Goal: Contribute content: Add original content to the website for others to see

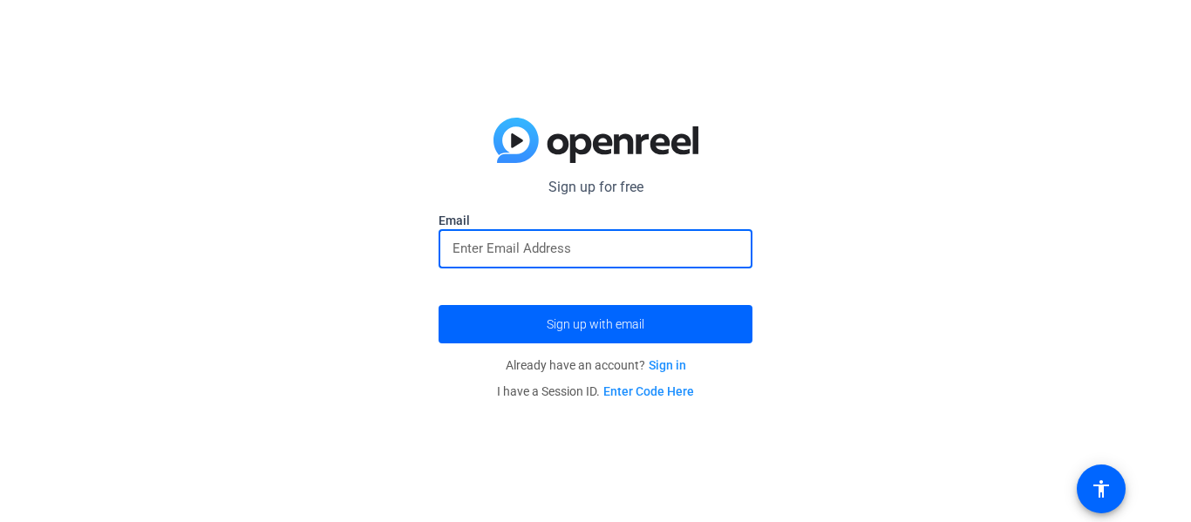
click at [459, 258] on input "email" at bounding box center [595, 248] width 286 height 21
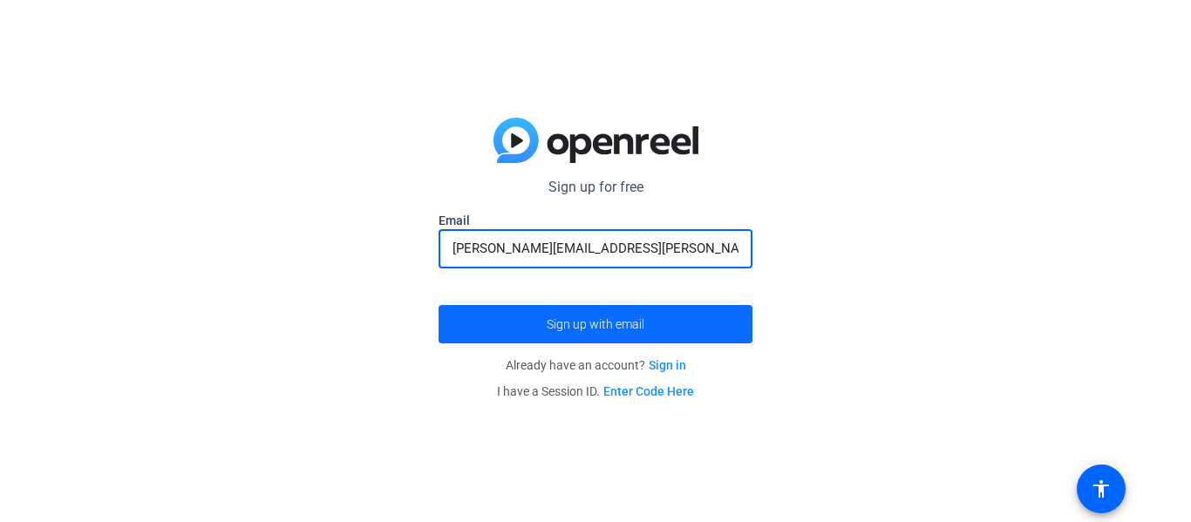
click at [573, 316] on span "submit" at bounding box center [596, 324] width 314 height 42
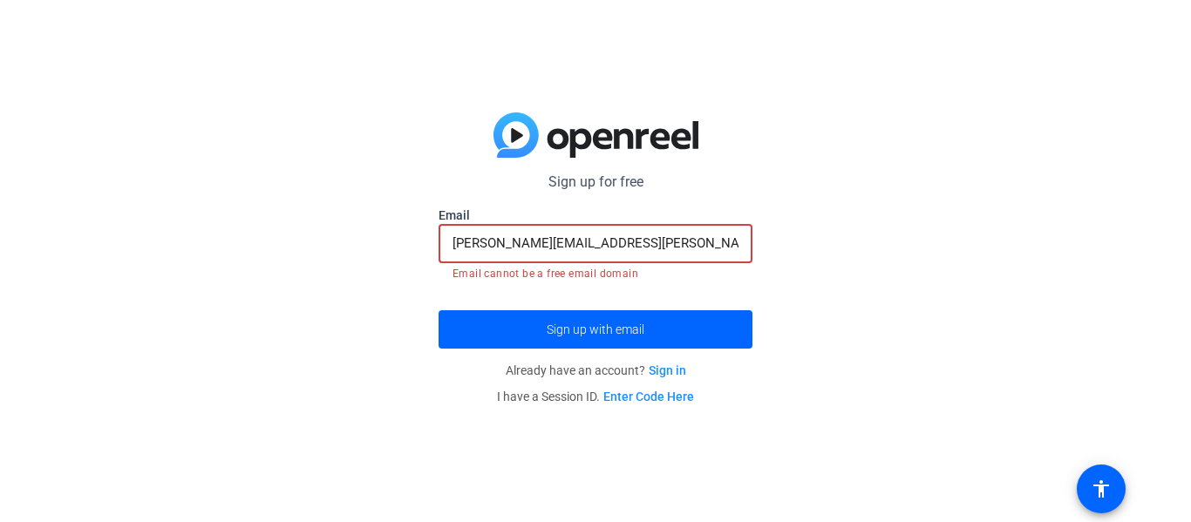
click at [675, 242] on input "[PERSON_NAME][EMAIL_ADDRESS][PERSON_NAME][DOMAIN_NAME]" at bounding box center [595, 243] width 286 height 21
drag, startPoint x: 675, startPoint y: 242, endPoint x: 410, endPoint y: 241, distance: 265.1
click at [410, 241] on div "Sign up for free [PERSON_NAME][EMAIL_ADDRESS][PERSON_NAME][DOMAIN_NAME] Email […" at bounding box center [595, 261] width 1191 height 522
click at [270, 350] on div "Sign up for free [PERSON_NAME][EMAIL_ADDRESS][PERSON_NAME][DOMAIN_NAME] Email […" at bounding box center [595, 261] width 1191 height 522
click at [438, 419] on div "Sign up for free [PERSON_NAME][EMAIL_ADDRESS][PERSON_NAME][DOMAIN_NAME] Email […" at bounding box center [595, 261] width 1191 height 522
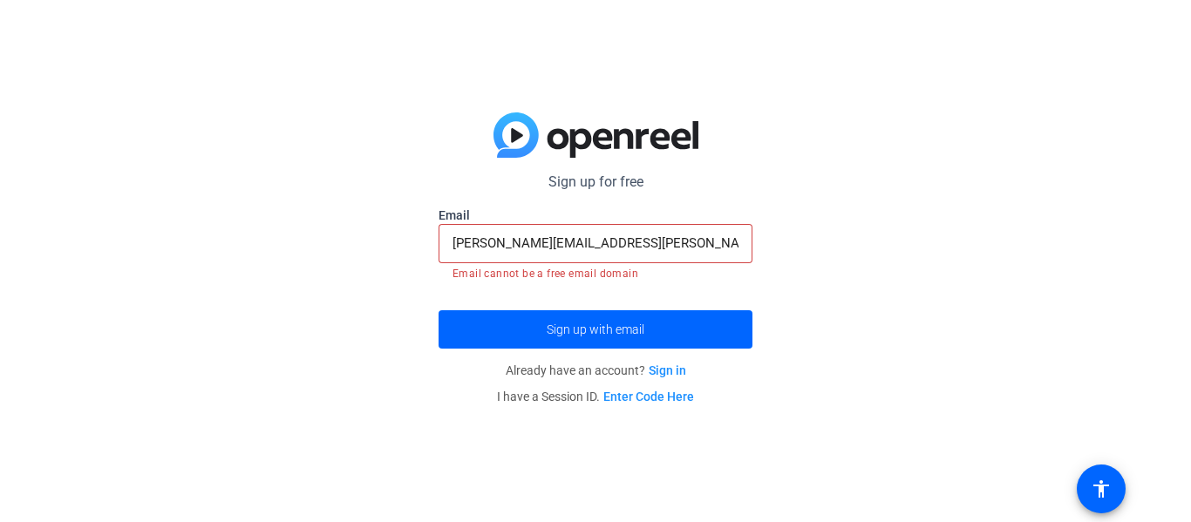
click at [491, 244] on input "[PERSON_NAME][EMAIL_ADDRESS][PERSON_NAME][DOMAIN_NAME]" at bounding box center [595, 243] width 286 height 21
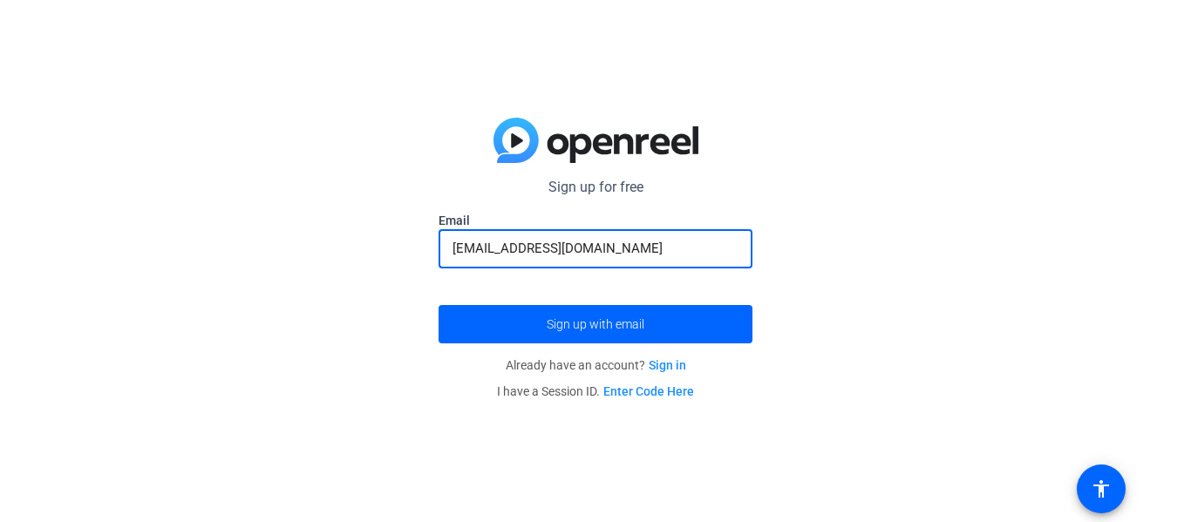
type input "[EMAIL_ADDRESS][DOMAIN_NAME]"
click at [439, 305] on button "Sign up with email" at bounding box center [596, 324] width 314 height 38
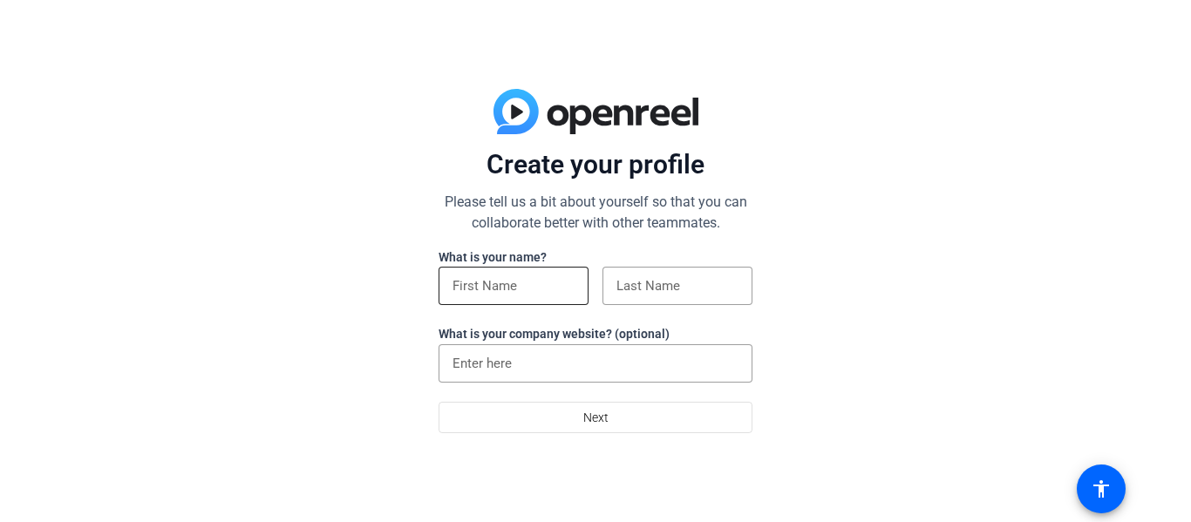
click at [491, 286] on input at bounding box center [513, 286] width 122 height 21
type input "[PERSON_NAME]"
type input "Haslauer"
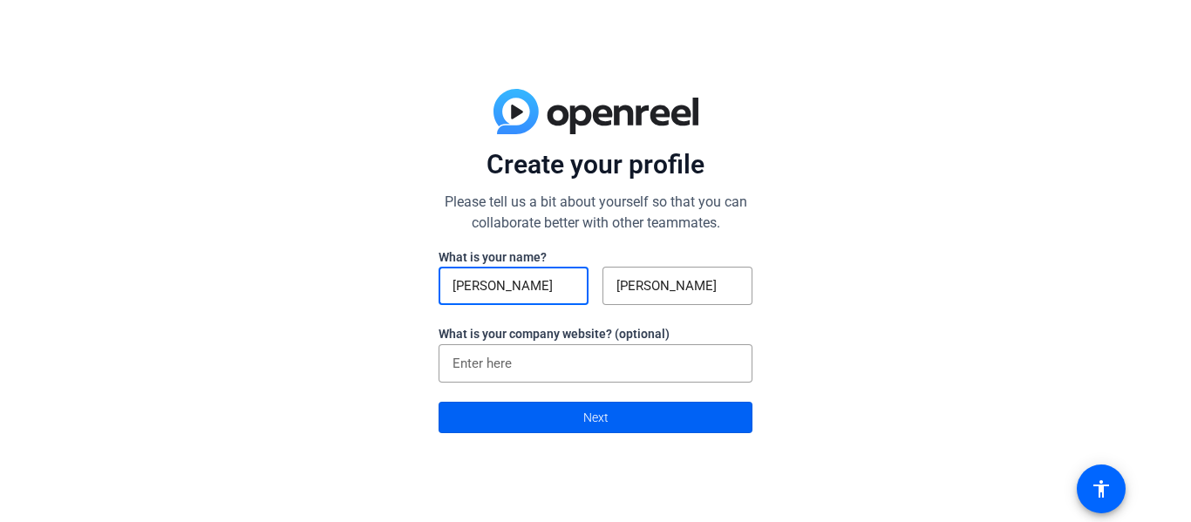
click at [510, 417] on span at bounding box center [595, 418] width 312 height 42
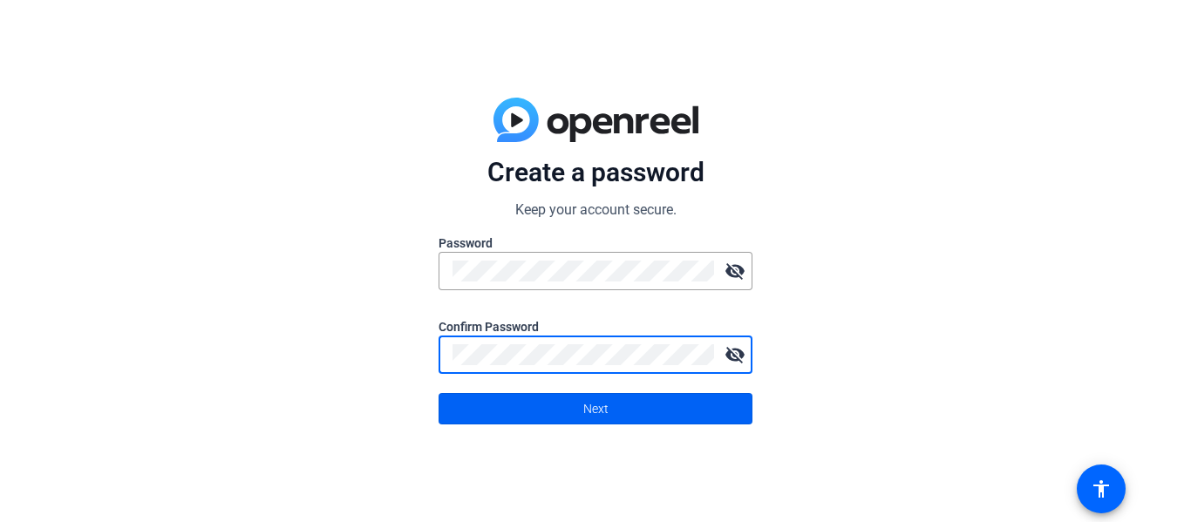
click at [541, 401] on span at bounding box center [595, 409] width 312 height 42
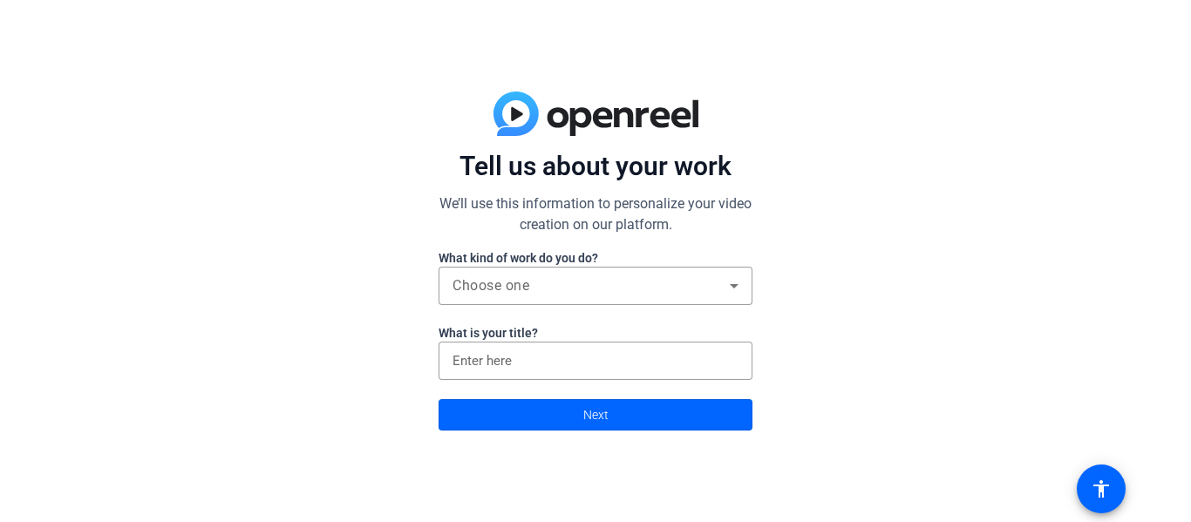
click at [599, 307] on div at bounding box center [596, 314] width 314 height 19
click at [587, 293] on div "Choose one" at bounding box center [590, 286] width 277 height 21
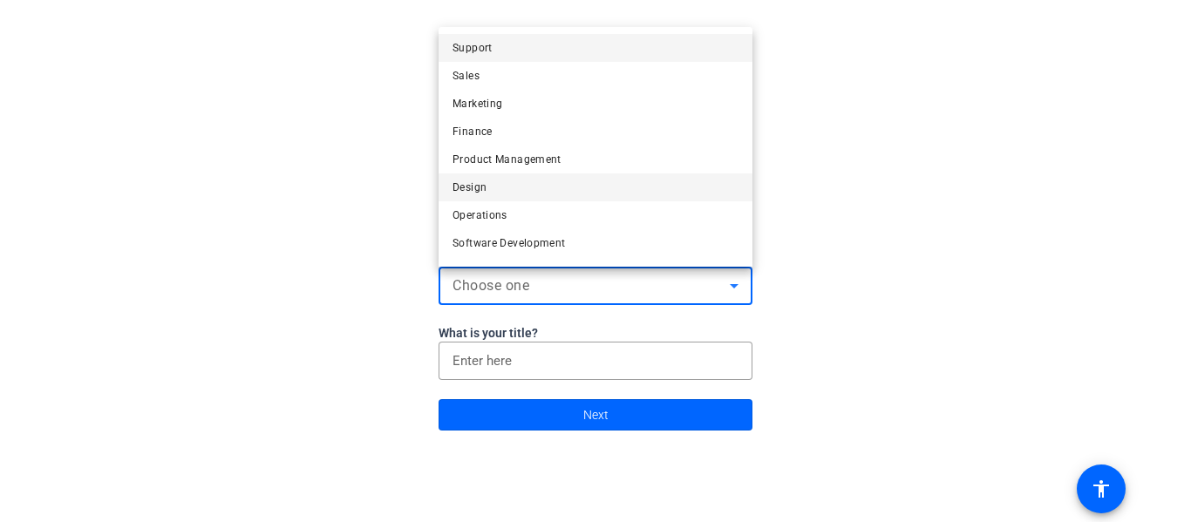
scroll to position [53, 0]
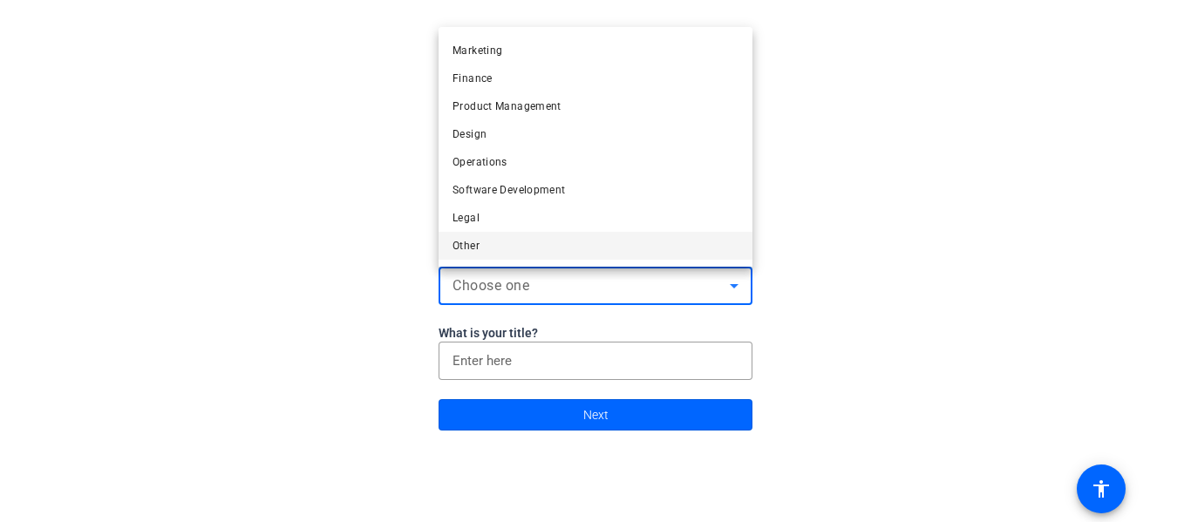
click at [462, 253] on span "Other" at bounding box center [465, 245] width 27 height 21
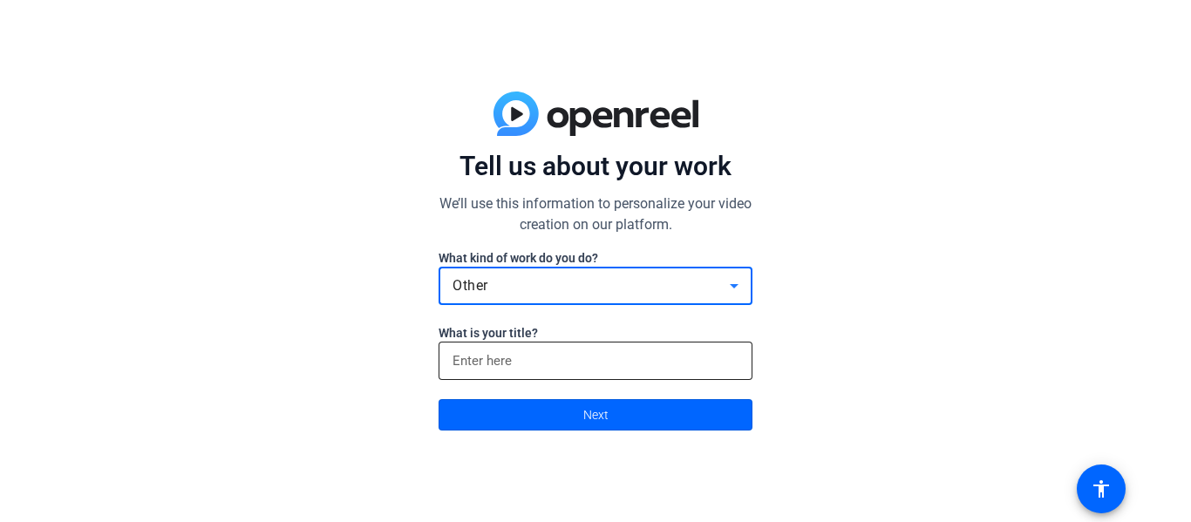
click at [491, 371] on input at bounding box center [595, 360] width 286 height 21
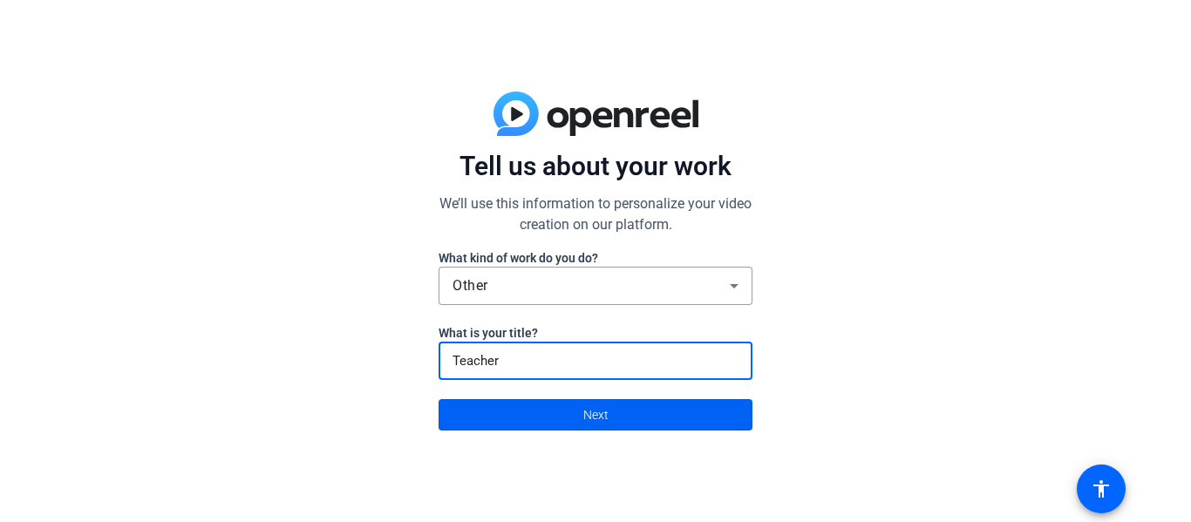
type input "Teacher"
click at [522, 421] on span at bounding box center [595, 415] width 312 height 42
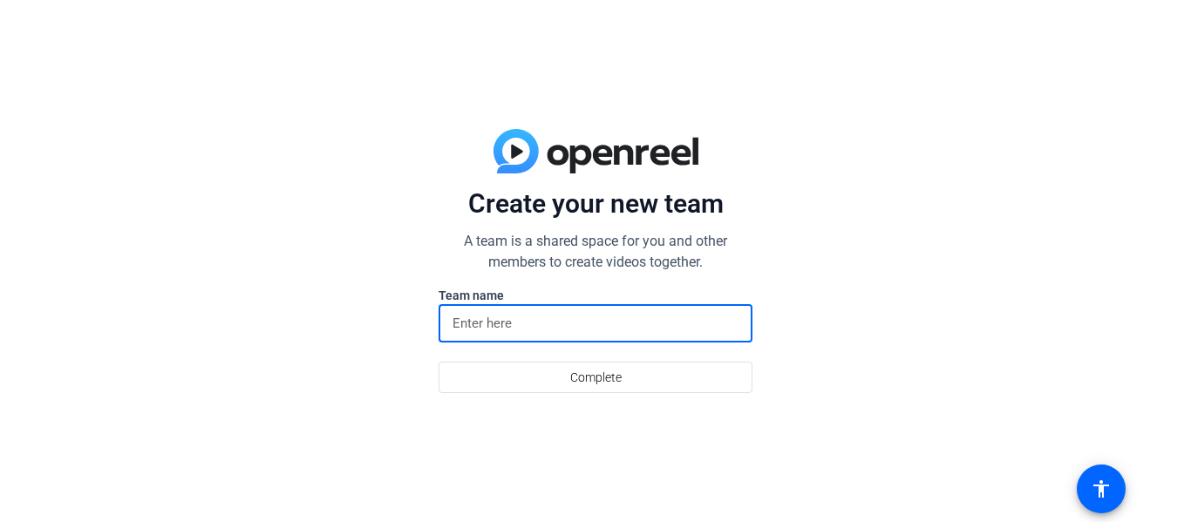
click at [479, 326] on input at bounding box center [595, 323] width 286 height 21
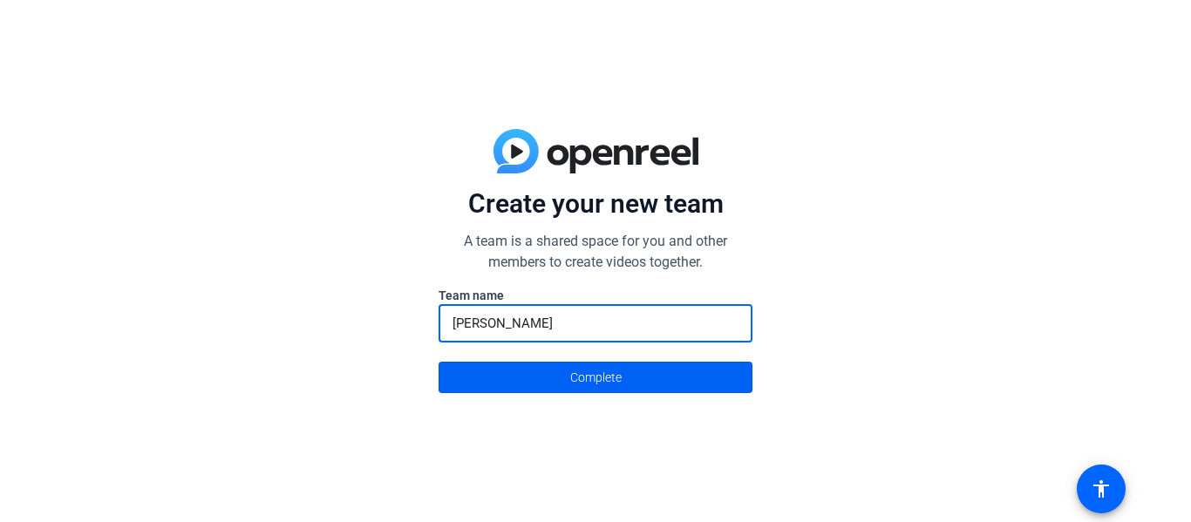
type input "Haslauer"
click at [487, 378] on span at bounding box center [595, 378] width 312 height 42
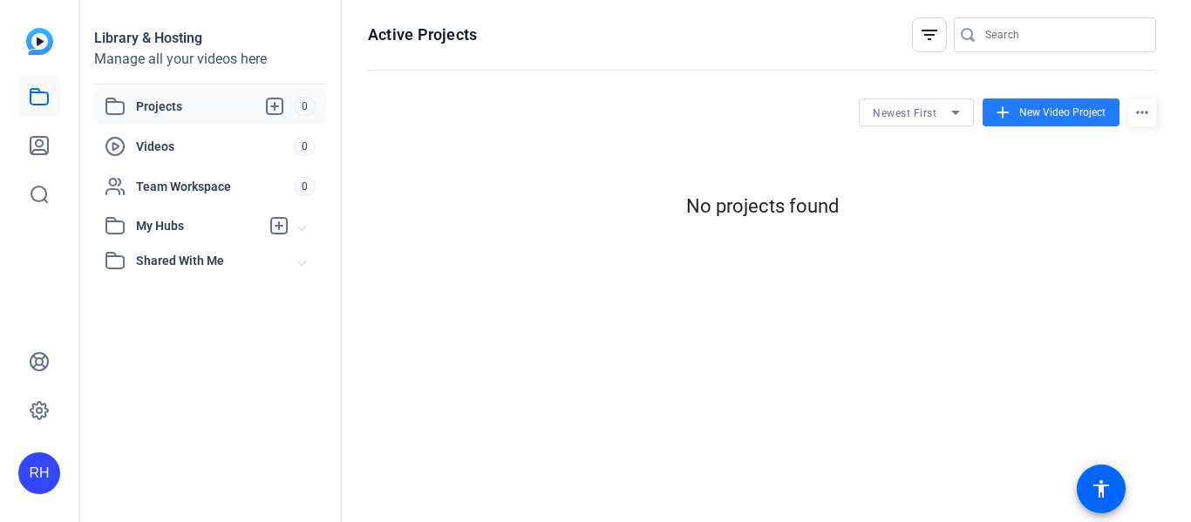
click at [1007, 118] on mat-icon "add" at bounding box center [1002, 112] width 19 height 19
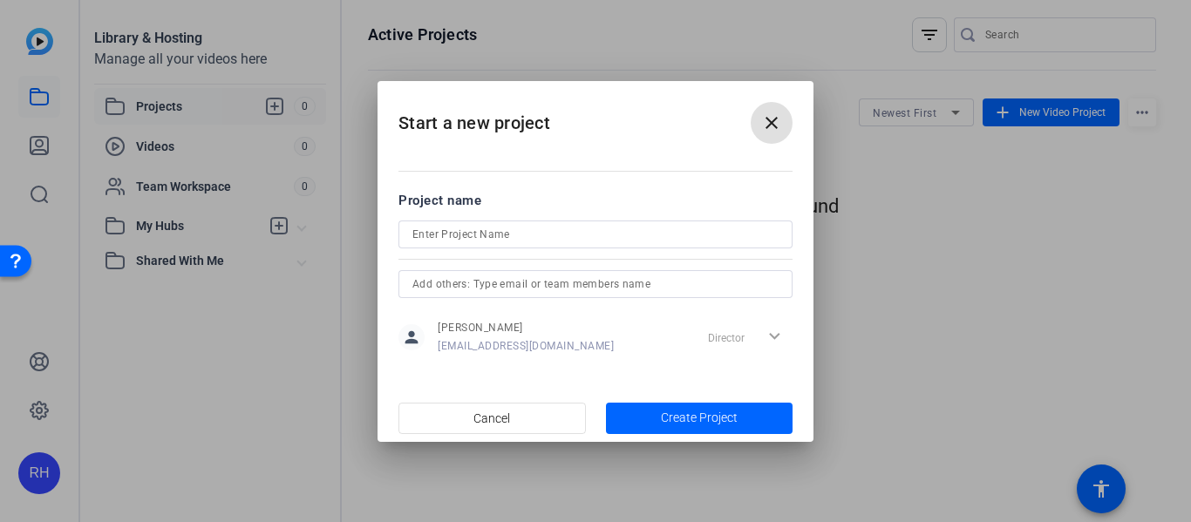
click at [513, 241] on input at bounding box center [595, 234] width 366 height 21
type input "Class Video"
click at [730, 430] on span "button" at bounding box center [699, 419] width 187 height 42
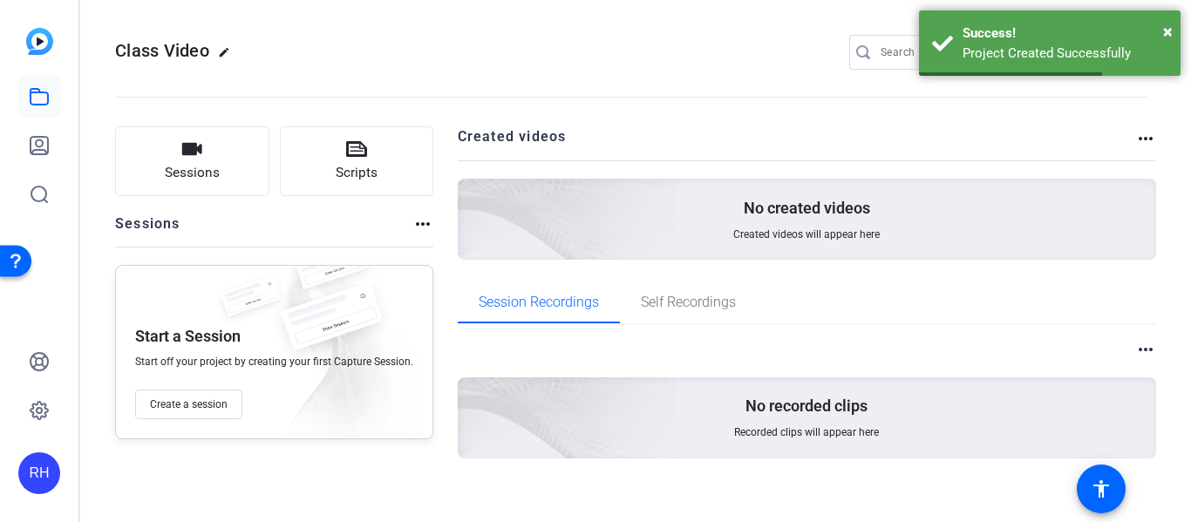
click at [1139, 138] on mat-icon "more_horiz" at bounding box center [1145, 138] width 21 height 21
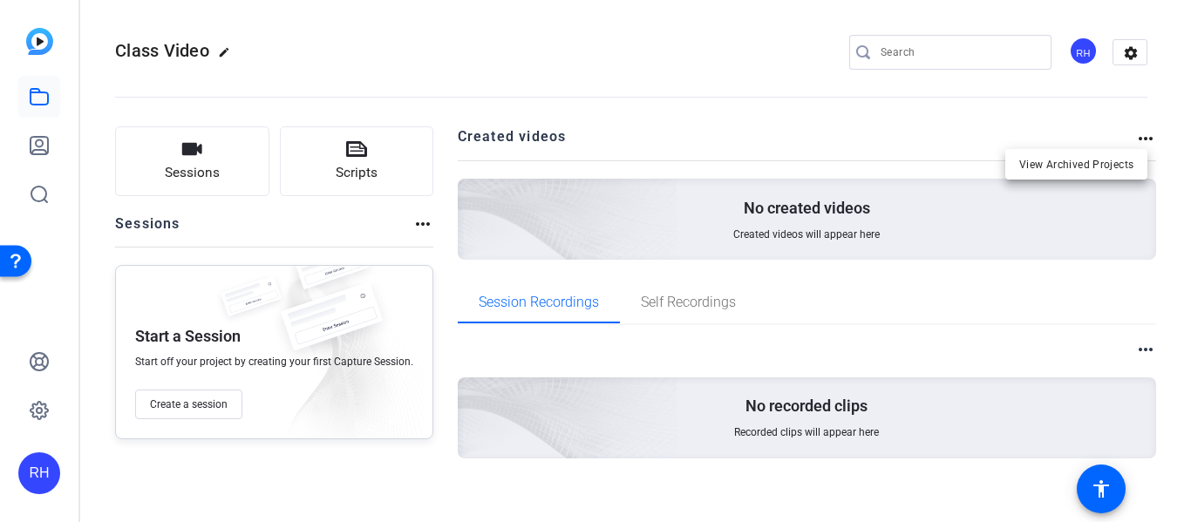
click at [156, 152] on div at bounding box center [595, 261] width 1191 height 522
click at [156, 152] on button "Sessions" at bounding box center [192, 161] width 154 height 70
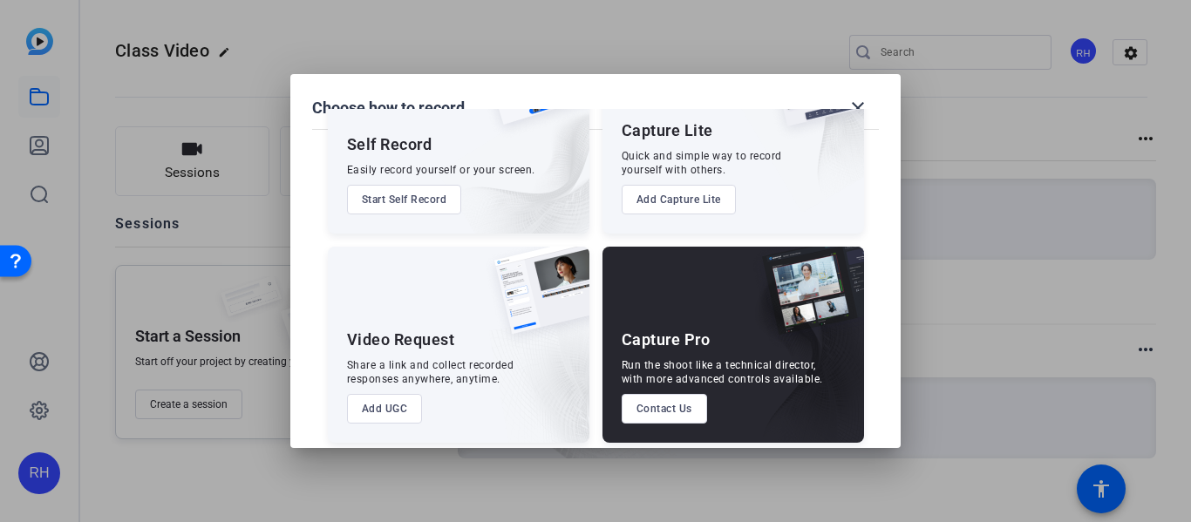
scroll to position [107, 0]
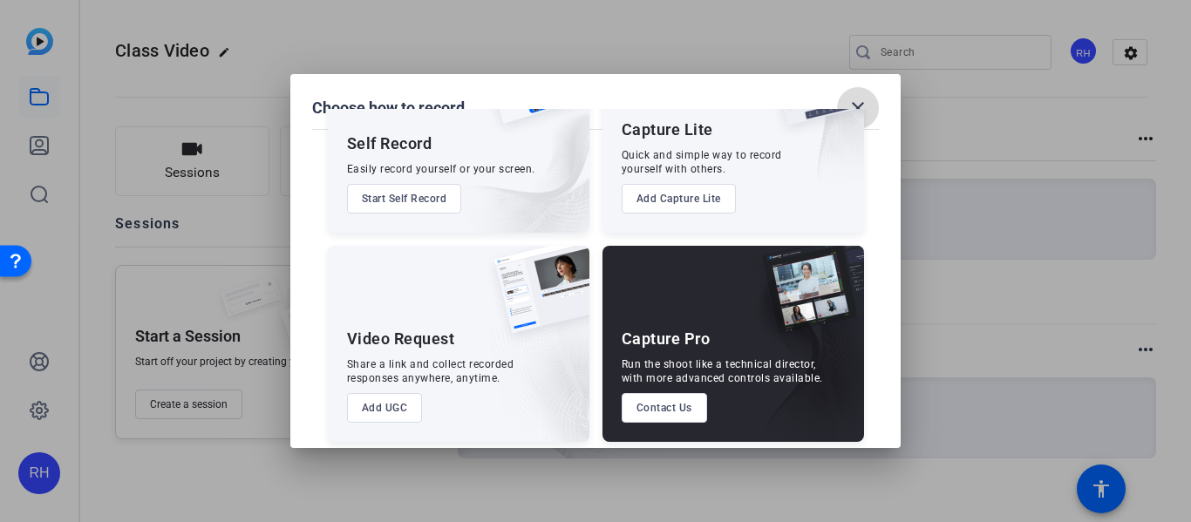
click at [860, 109] on mat-icon "close" at bounding box center [857, 108] width 21 height 21
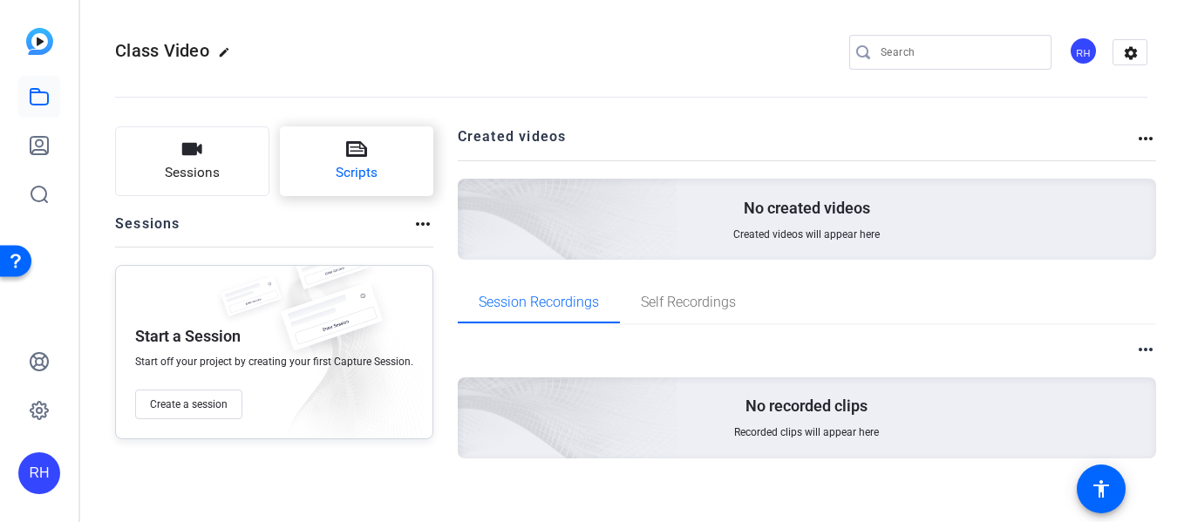
click at [355, 179] on span "Scripts" at bounding box center [357, 173] width 42 height 20
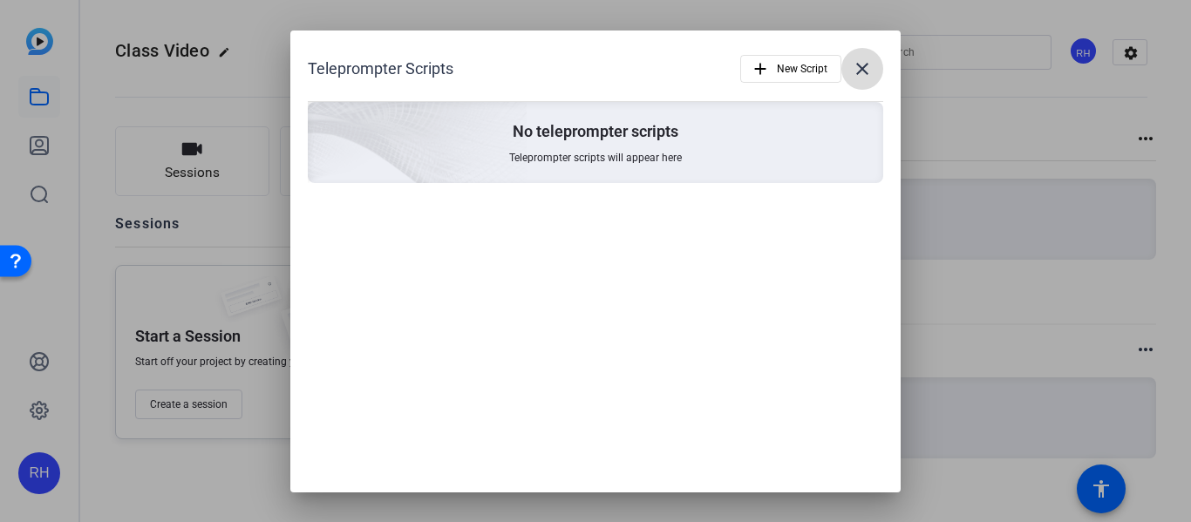
click at [854, 67] on mat-icon "close" at bounding box center [862, 68] width 21 height 21
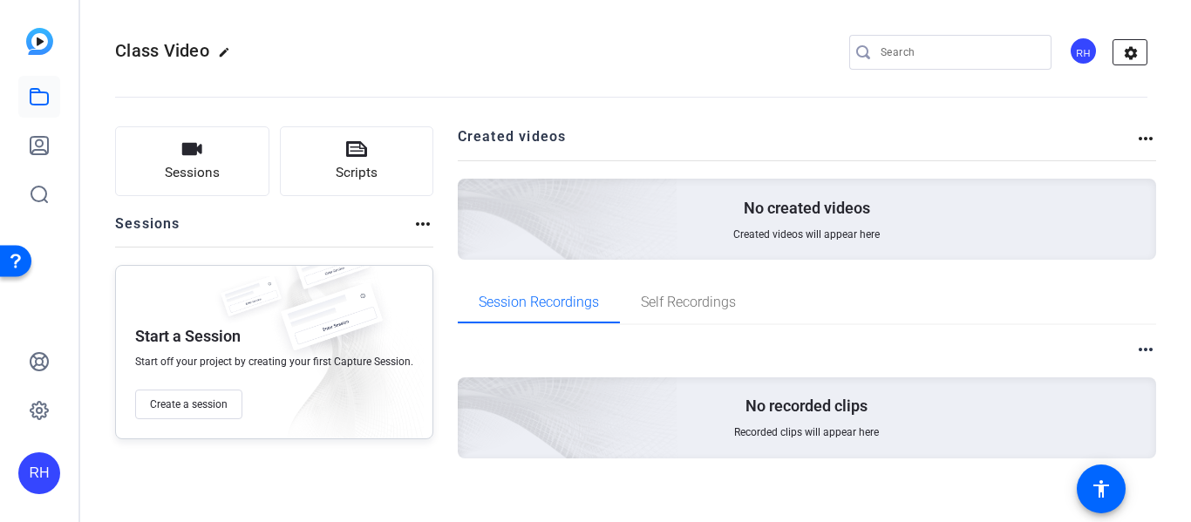
click at [1113, 44] on mat-icon "settings" at bounding box center [1130, 53] width 35 height 26
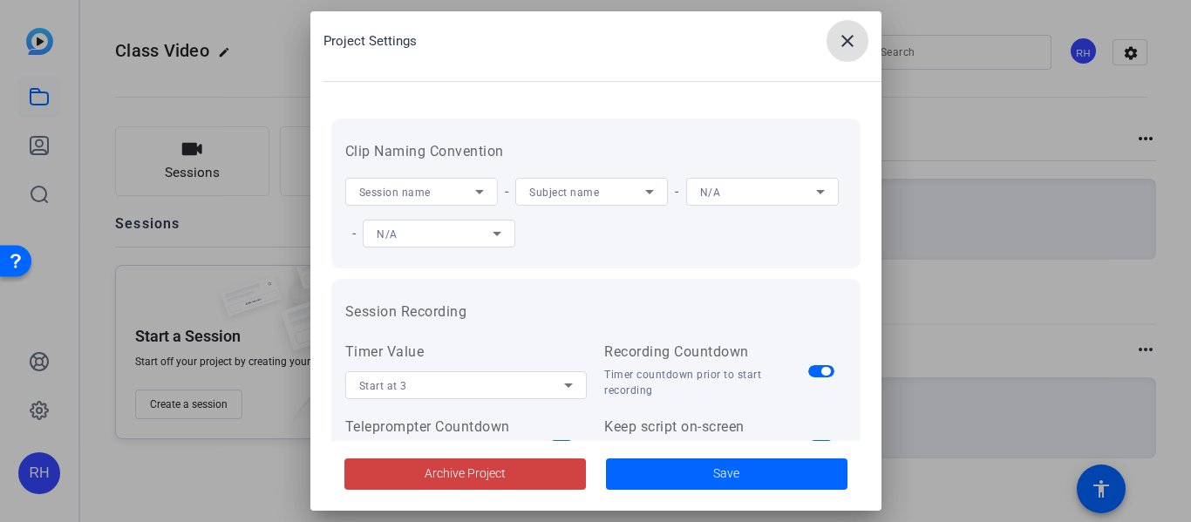
click at [854, 42] on mat-icon "close" at bounding box center [847, 41] width 21 height 21
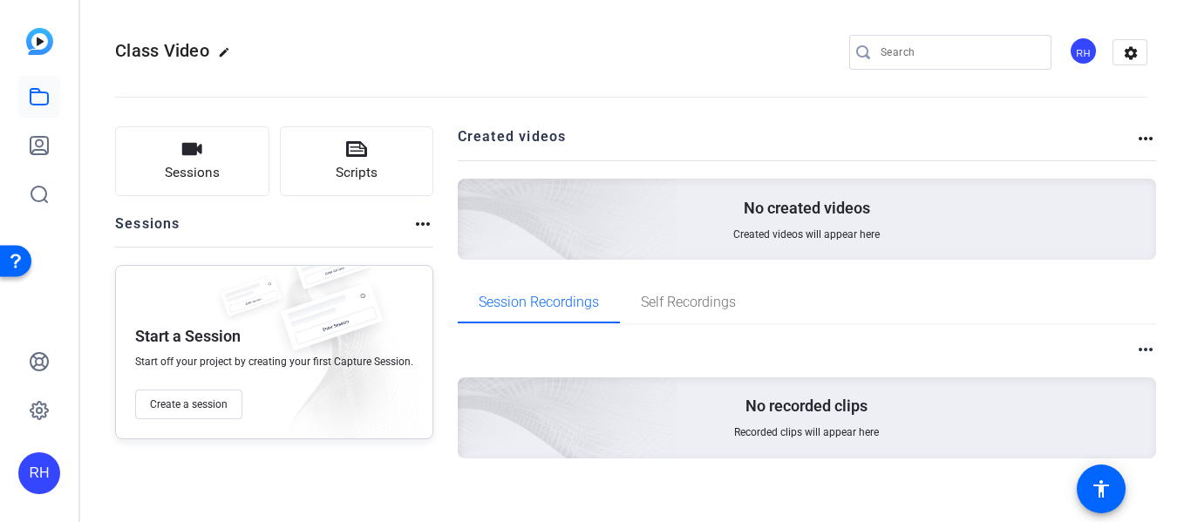
scroll to position [14, 0]
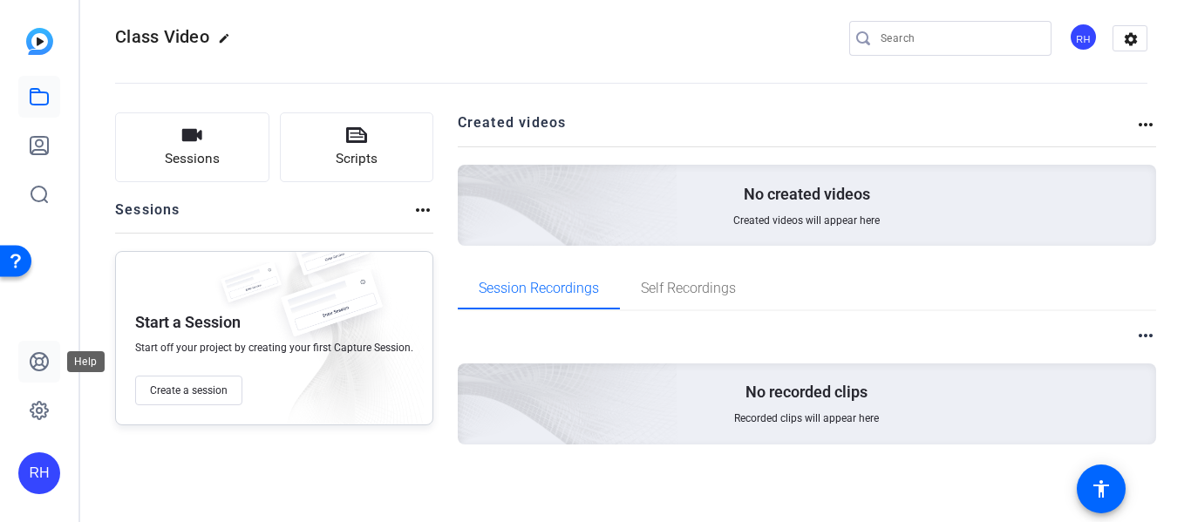
click at [45, 355] on icon at bounding box center [39, 361] width 17 height 17
click at [187, 390] on span "Create a session" at bounding box center [189, 391] width 78 height 14
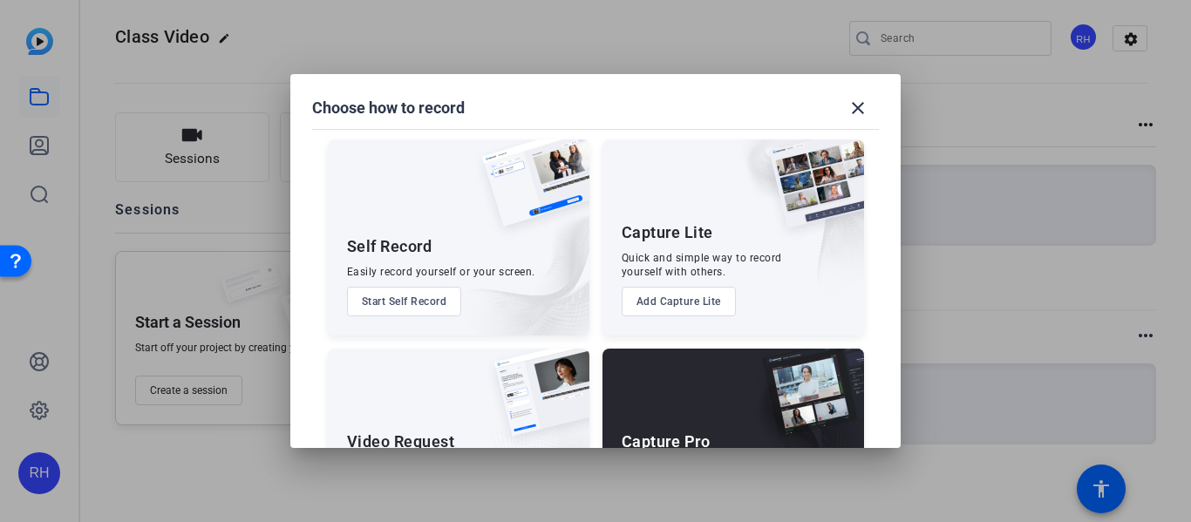
scroll to position [0, 0]
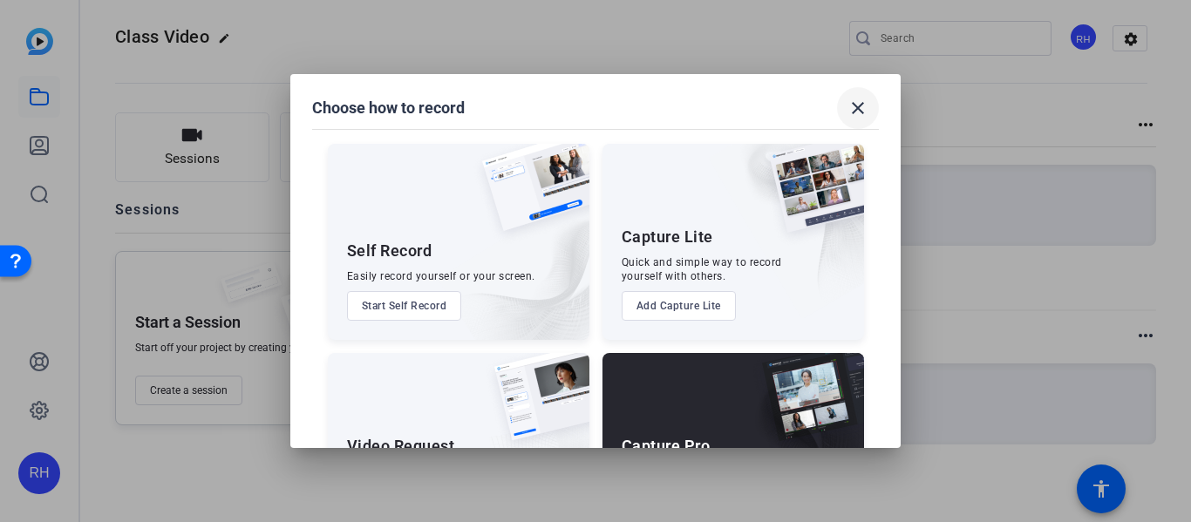
click at [853, 109] on mat-icon "close" at bounding box center [857, 108] width 21 height 21
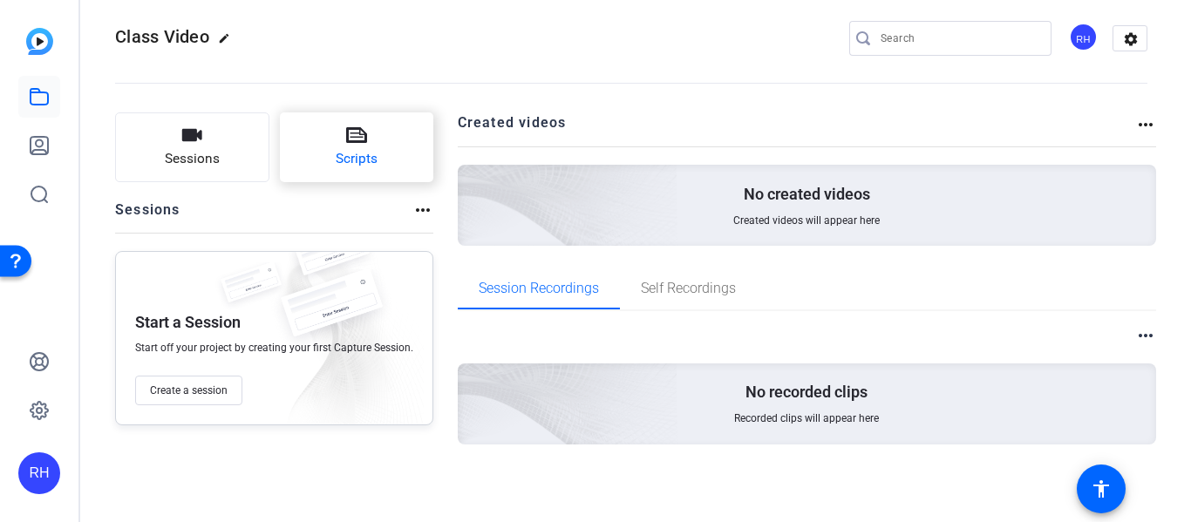
click at [342, 144] on button "Scripts" at bounding box center [357, 147] width 154 height 70
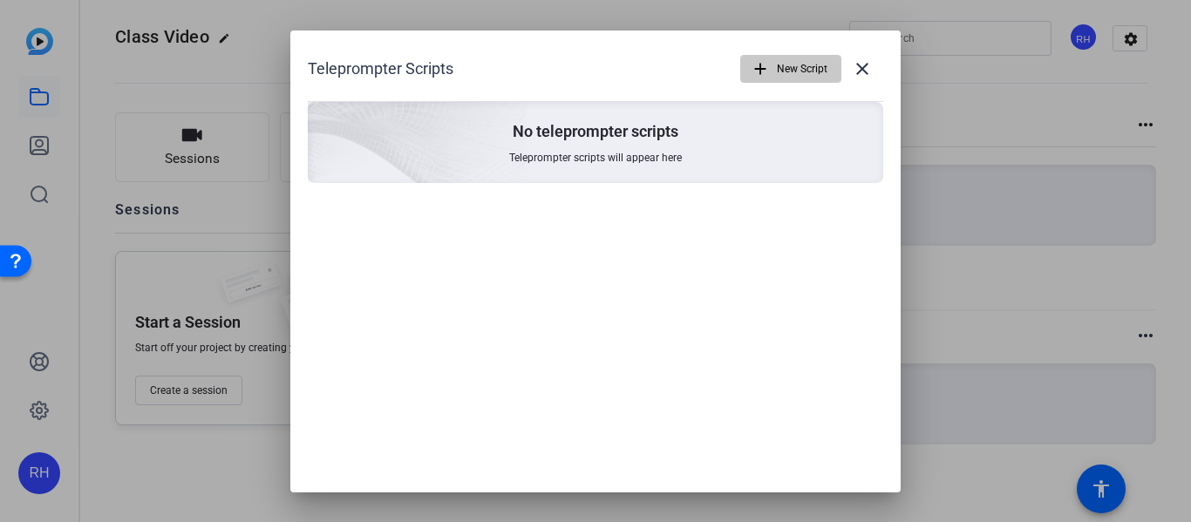
click at [783, 75] on span "New Script" at bounding box center [802, 68] width 51 height 33
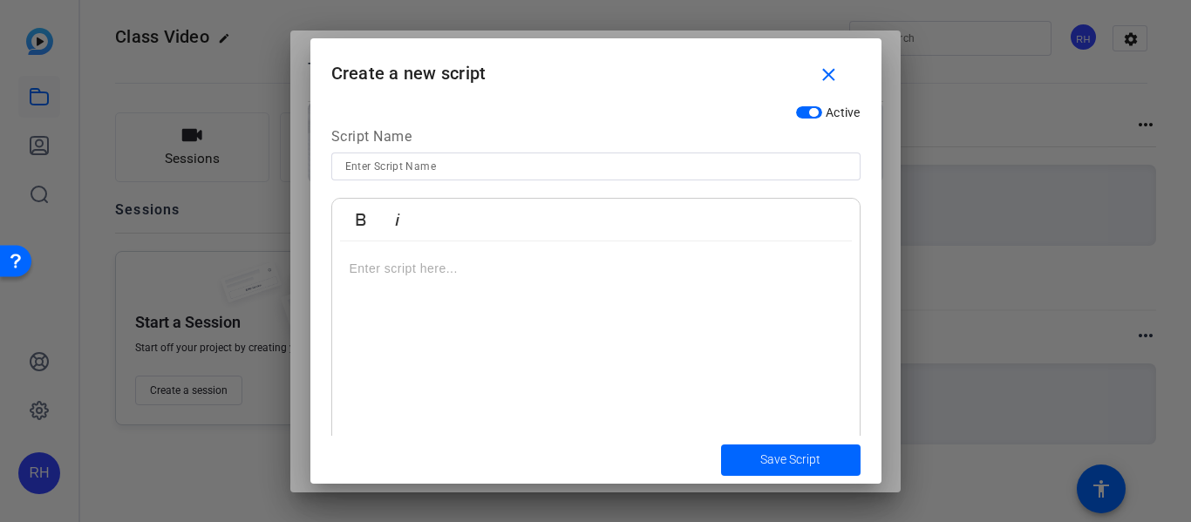
click at [409, 279] on div at bounding box center [595, 351] width 527 height 218
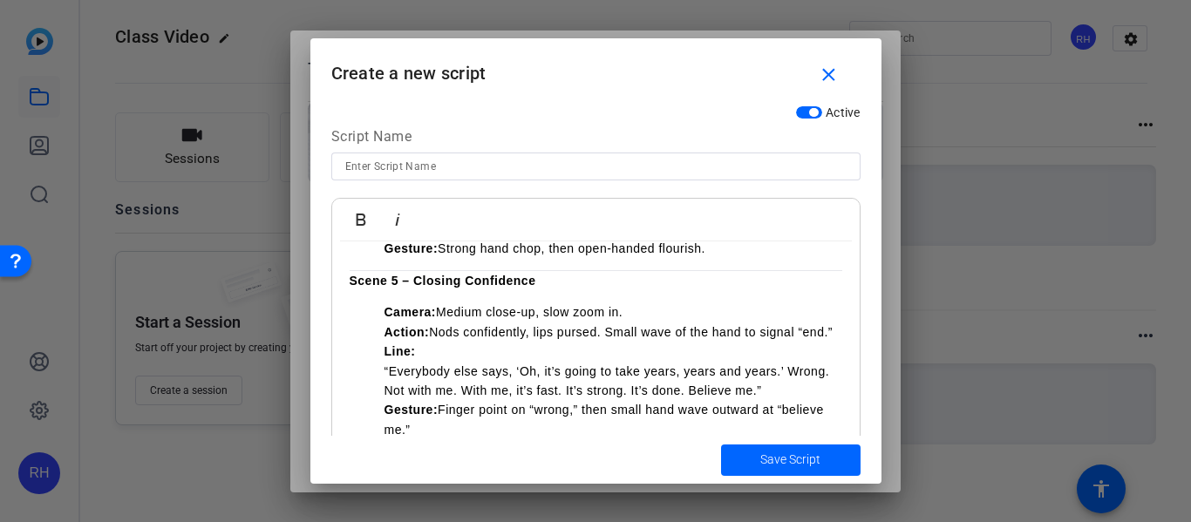
click at [376, 166] on input at bounding box center [595, 166] width 501 height 21
type input "Trump Speech"
click at [764, 454] on span "Save Script" at bounding box center [790, 460] width 60 height 18
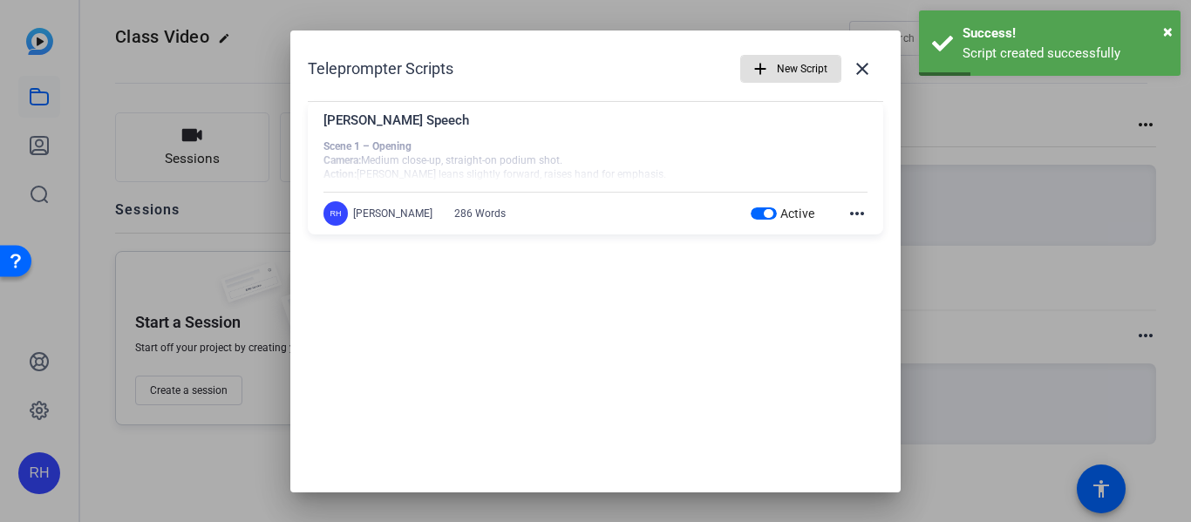
click at [856, 220] on mat-icon "more_horiz" at bounding box center [857, 213] width 21 height 21
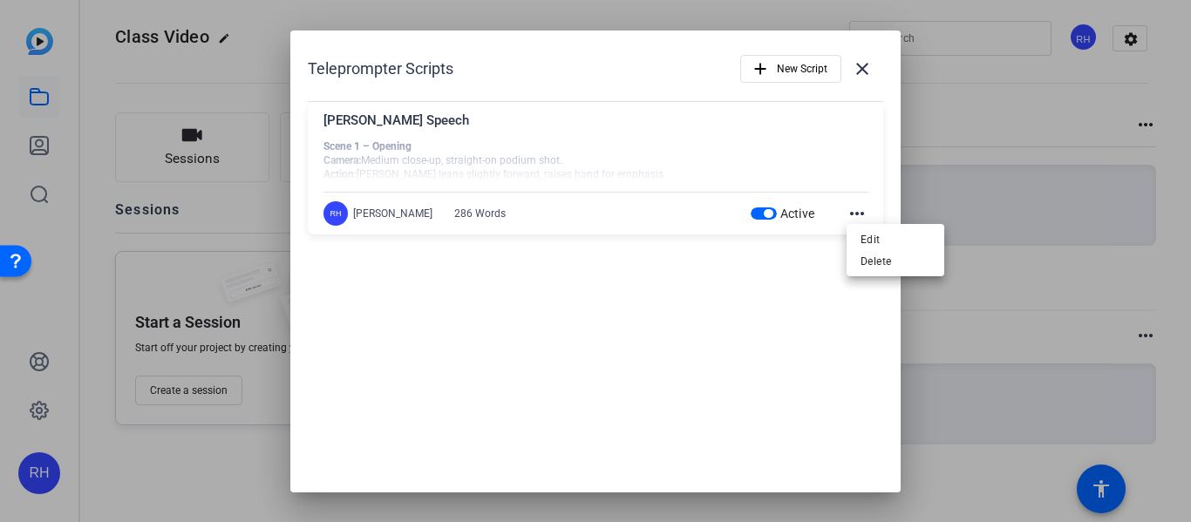
click at [999, 152] on div at bounding box center [595, 261] width 1191 height 522
click at [857, 63] on mat-icon "close" at bounding box center [862, 68] width 21 height 21
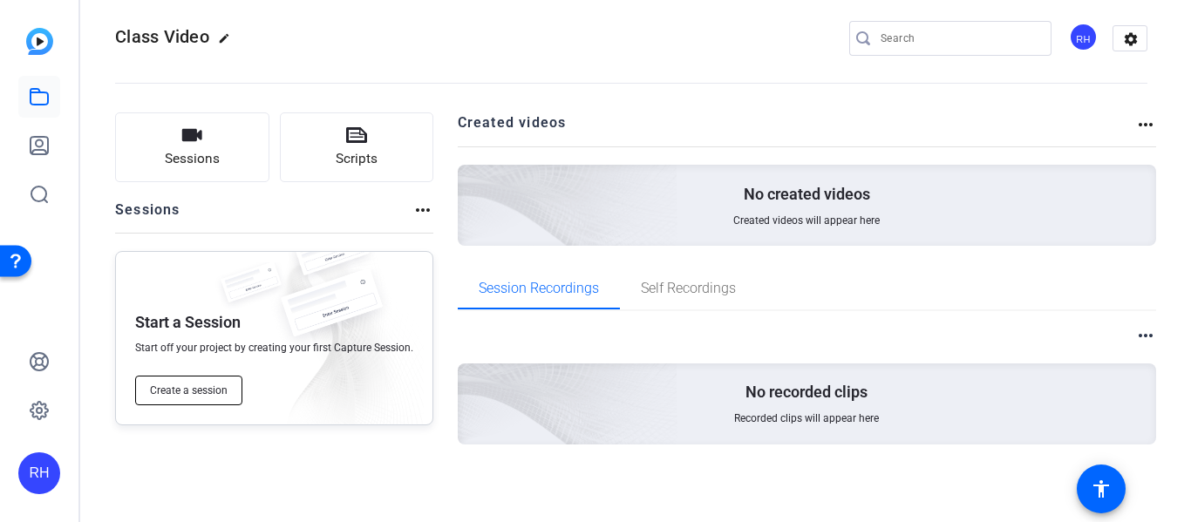
click at [196, 395] on span "Create a session" at bounding box center [189, 391] width 78 height 14
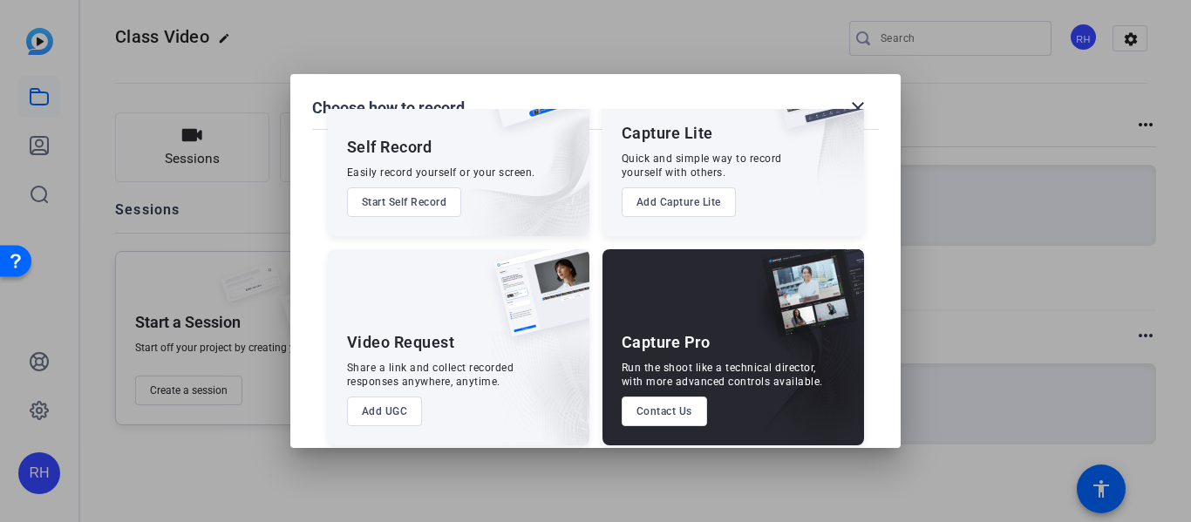
scroll to position [119, 0]
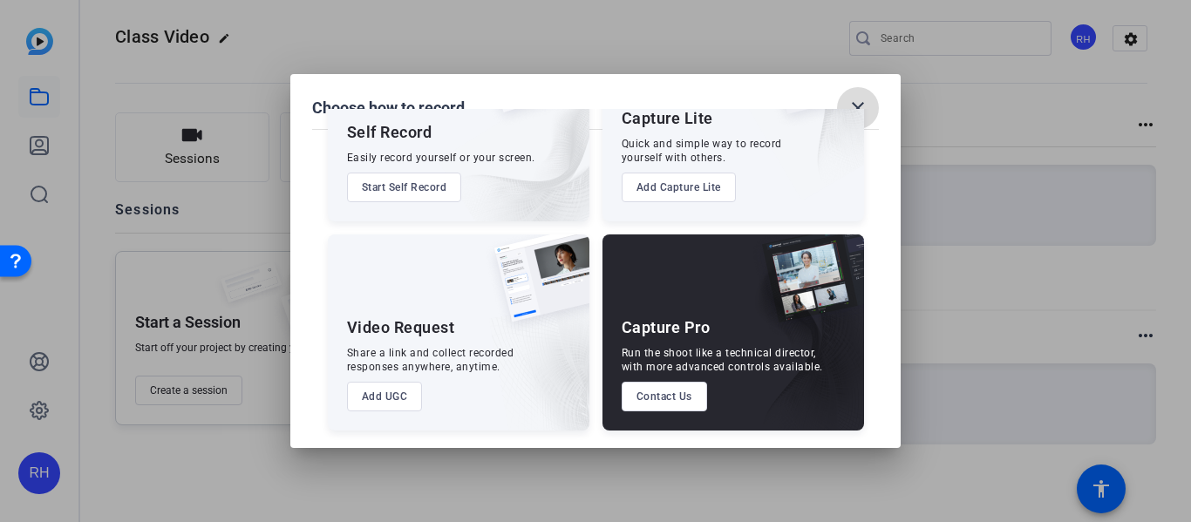
click at [861, 104] on mat-icon "close" at bounding box center [857, 108] width 21 height 21
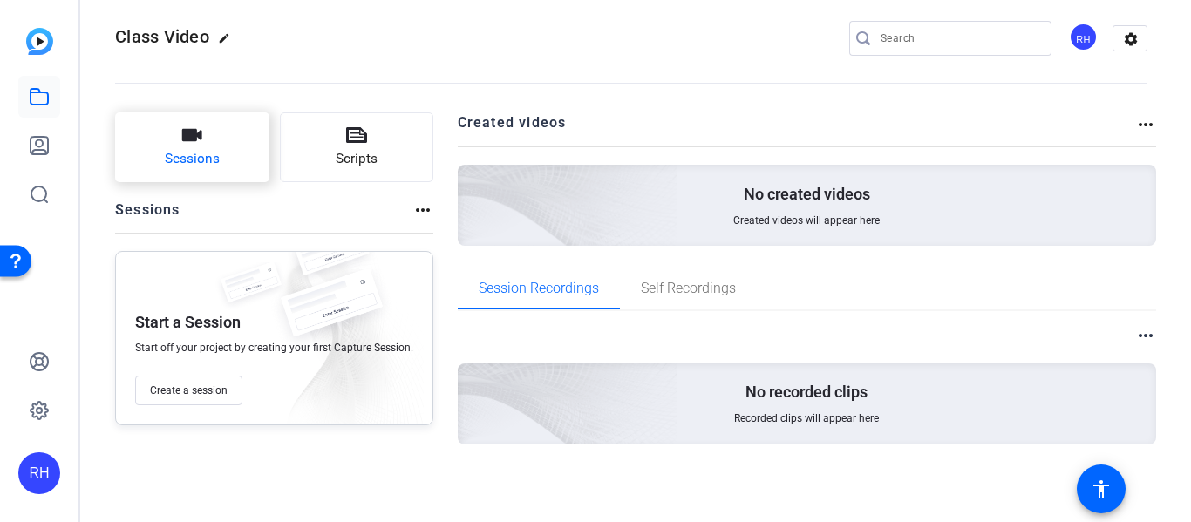
click at [180, 179] on button "Sessions" at bounding box center [192, 147] width 154 height 70
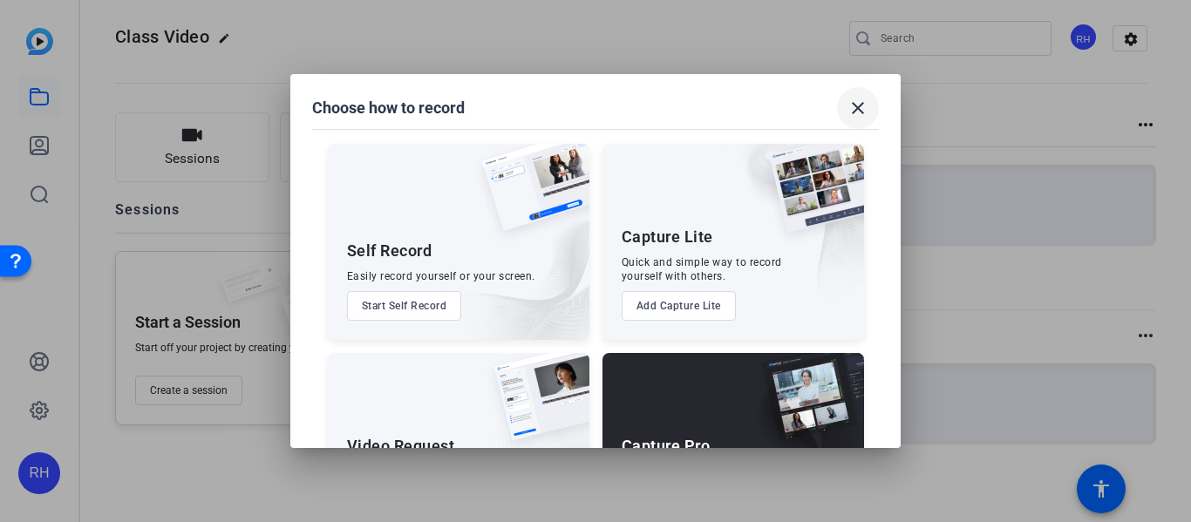
click at [859, 111] on mat-icon "close" at bounding box center [857, 108] width 21 height 21
